Goal: Find specific page/section: Find specific page/section

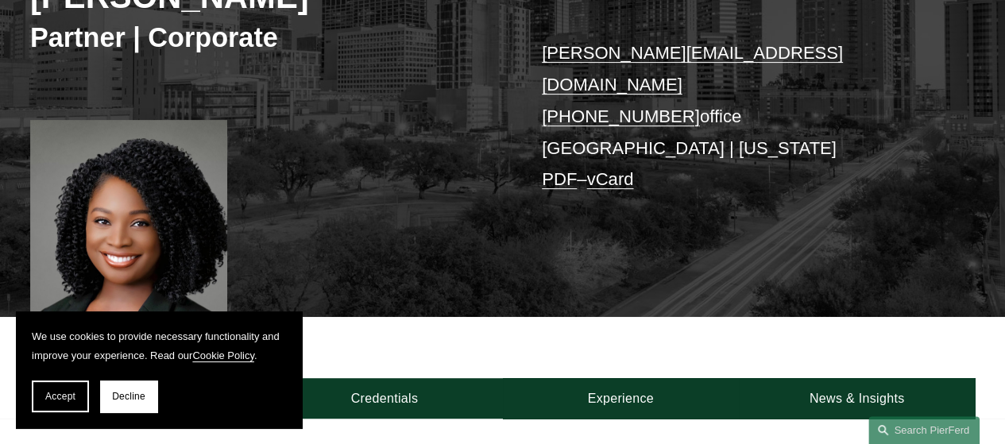
scroll to position [276, 0]
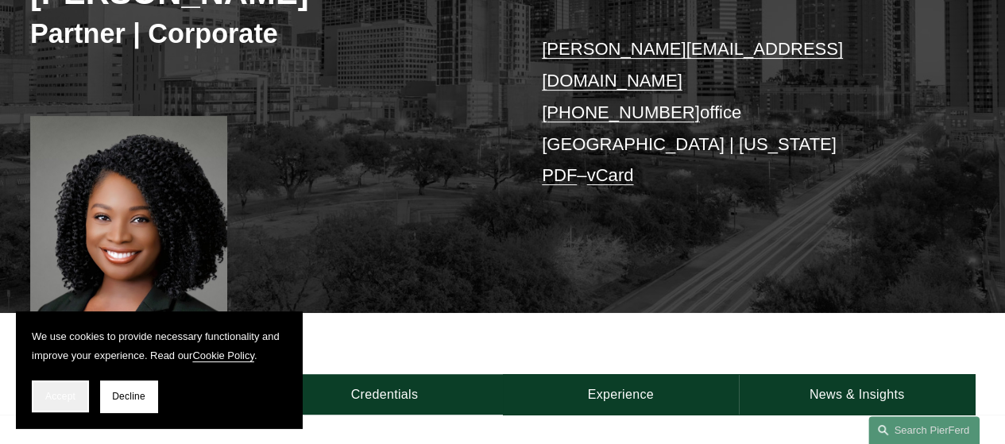
click at [48, 395] on span "Accept" at bounding box center [60, 396] width 30 height 11
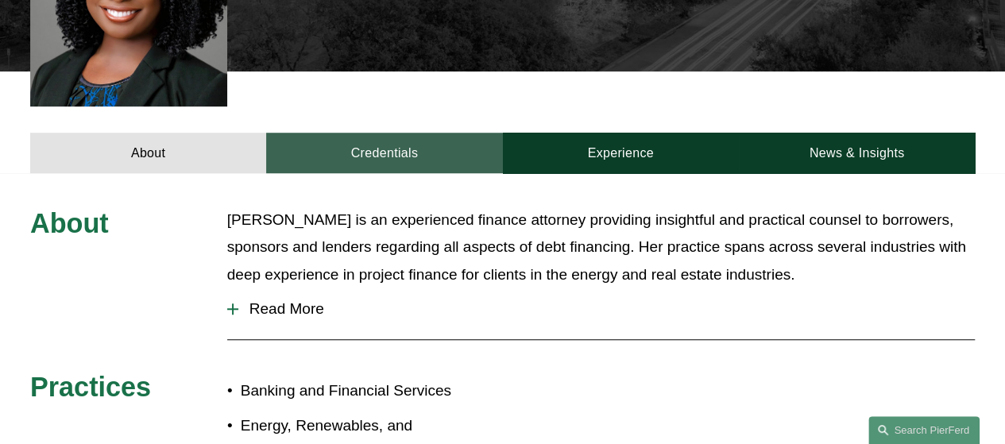
scroll to position [518, 0]
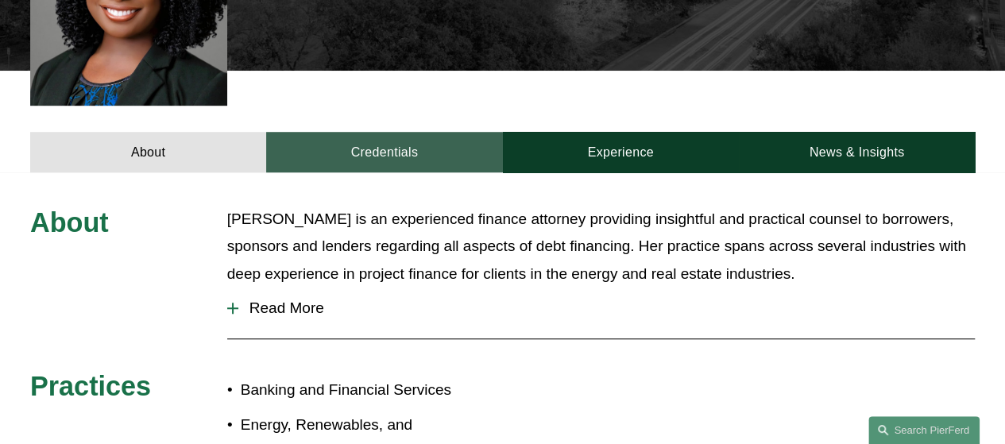
click at [418, 132] on link "Credentials" at bounding box center [384, 152] width 236 height 40
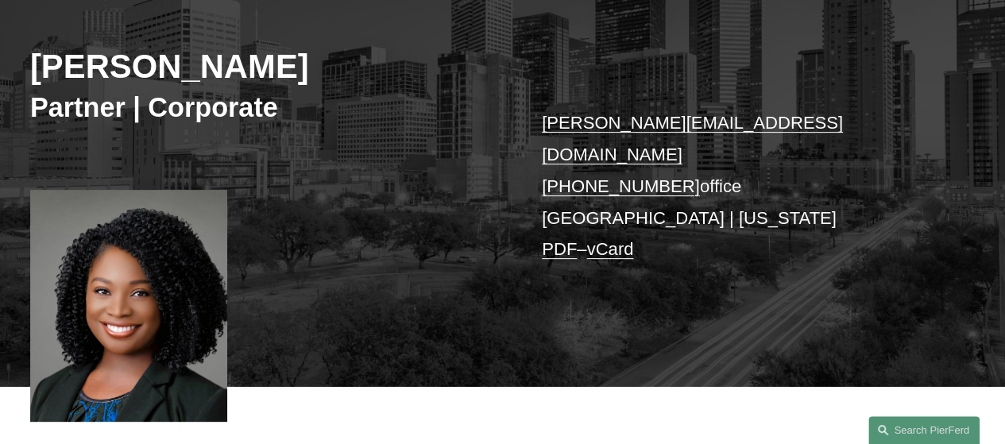
scroll to position [56, 0]
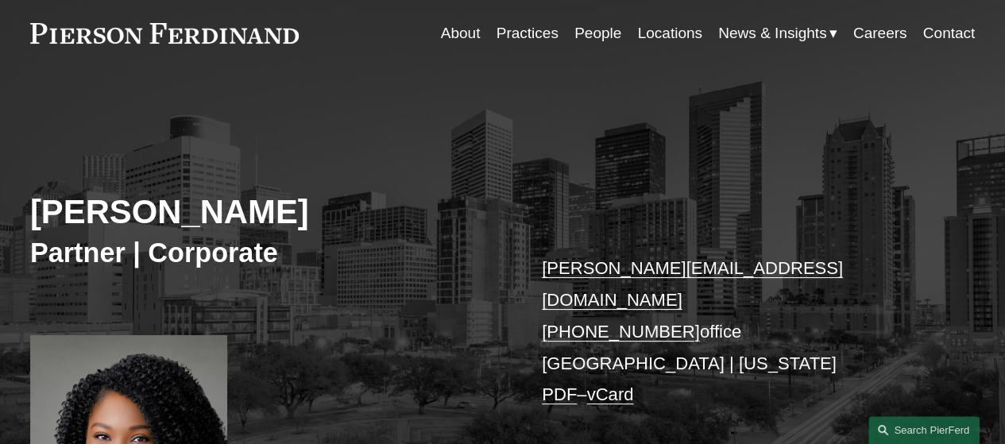
click at [588, 31] on link "People" at bounding box center [597, 33] width 47 height 30
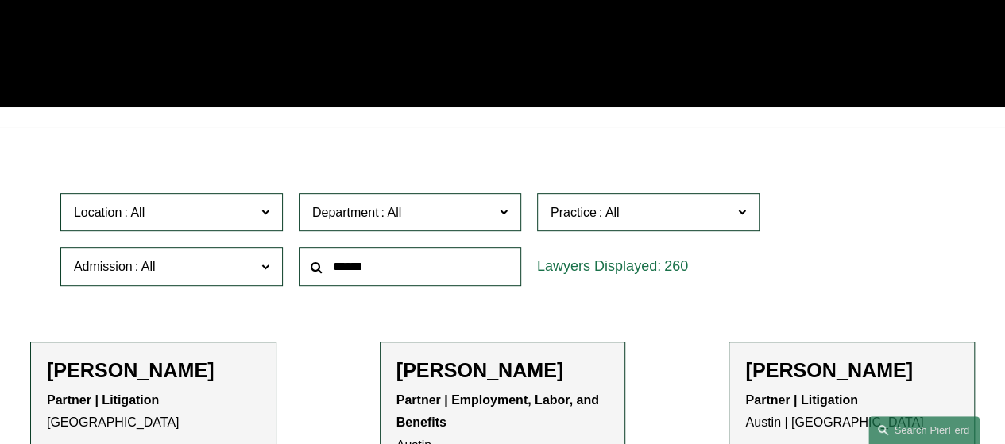
scroll to position [303, 0]
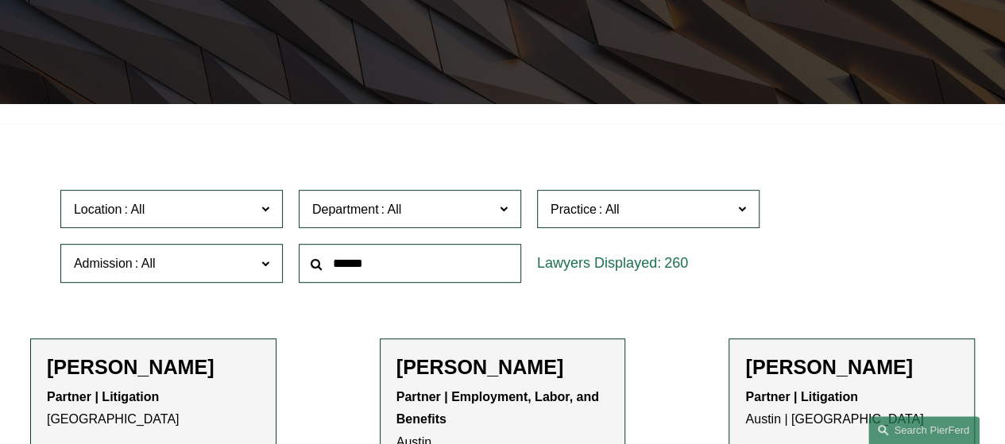
click at [454, 264] on input "text" at bounding box center [410, 263] width 222 height 39
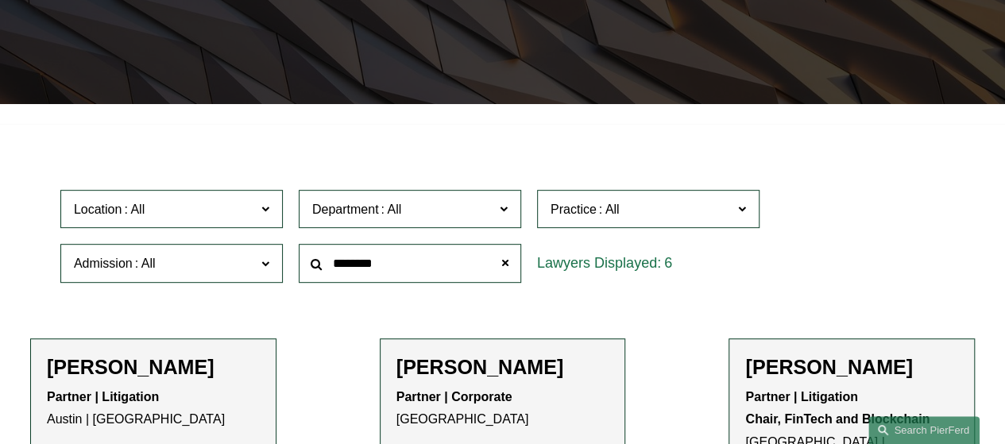
type input "********"
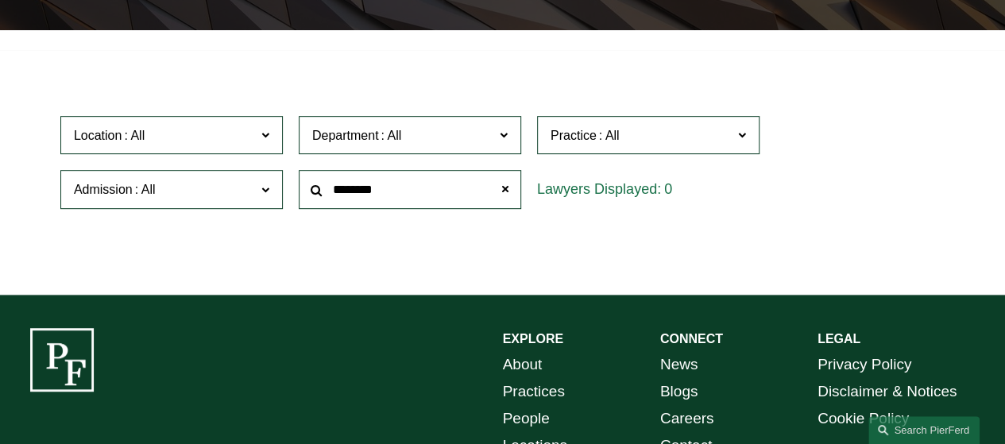
scroll to position [377, 0]
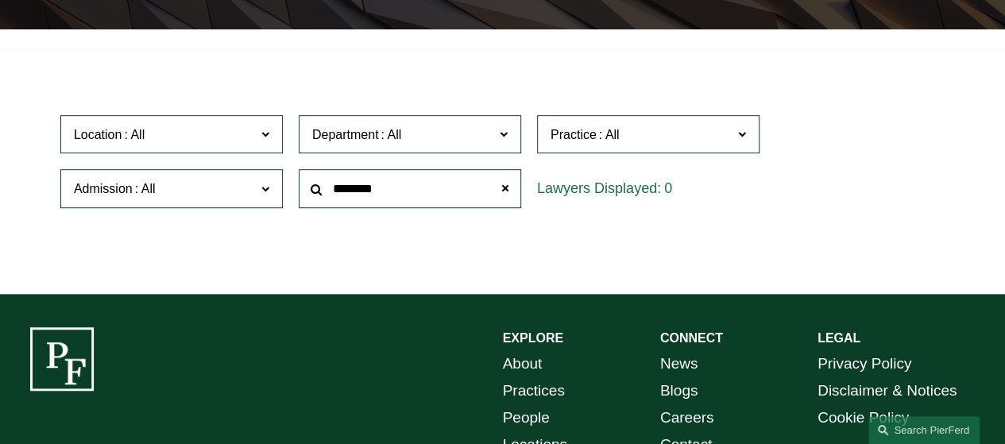
click at [467, 188] on input "********" at bounding box center [410, 188] width 222 height 39
